Goal: Find specific page/section: Find specific page/section

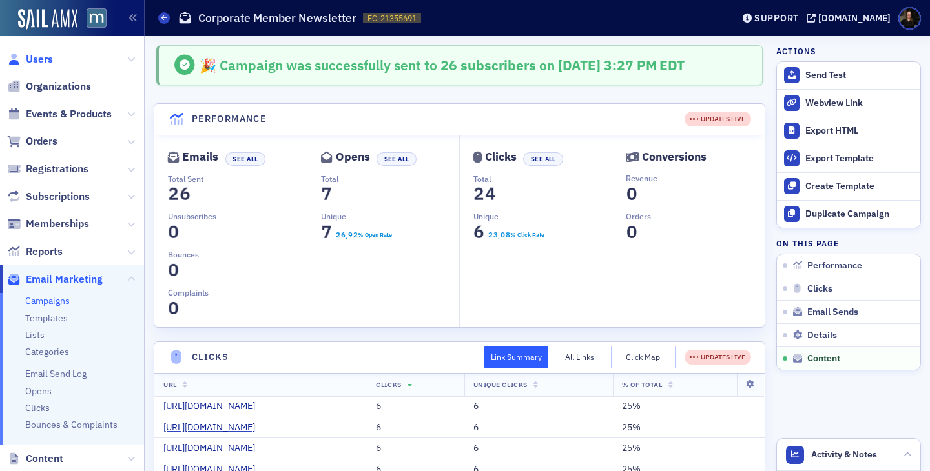
scroll to position [1957, 0]
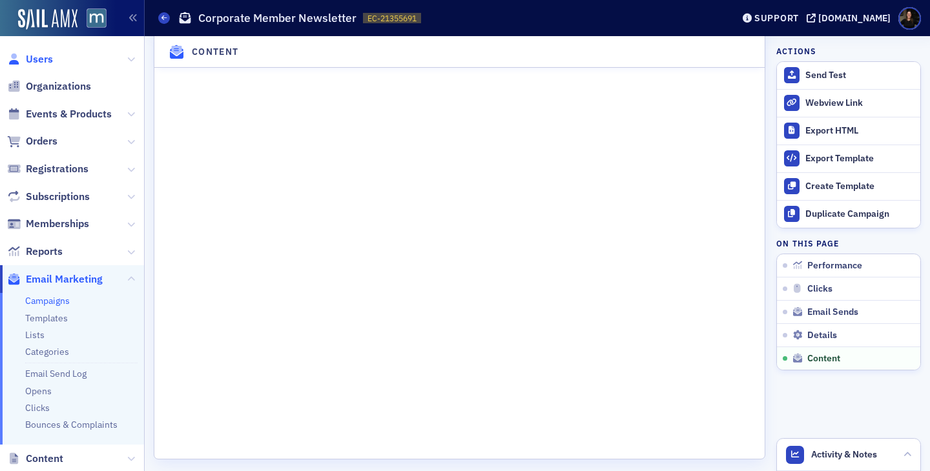
click at [45, 57] on span "Users" at bounding box center [39, 59] width 27 height 14
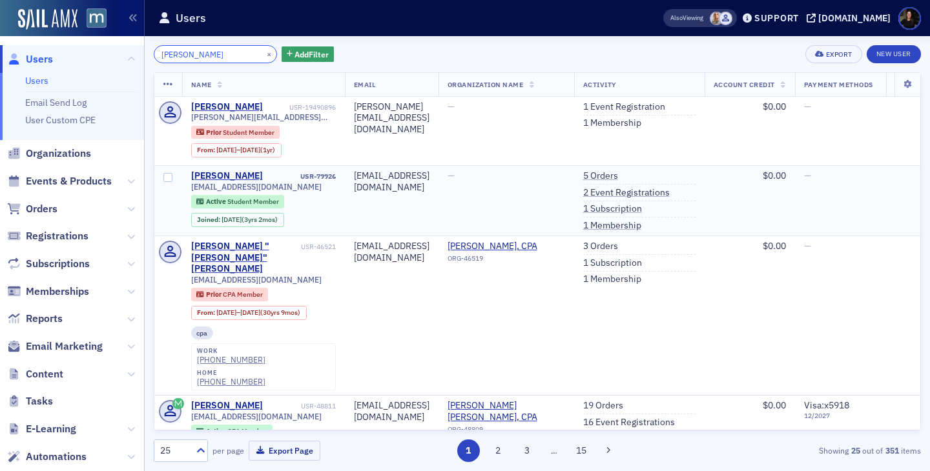
type input "[PERSON_NAME]"
drag, startPoint x: 255, startPoint y: 180, endPoint x: 187, endPoint y: 175, distance: 68.6
click at [187, 175] on td "[PERSON_NAME] USR-79926 [EMAIL_ADDRESS][DOMAIN_NAME] Active Student Member Join…" at bounding box center [263, 201] width 163 height 70
copy div "[PERSON_NAME]"
